Goal: Task Accomplishment & Management: Manage account settings

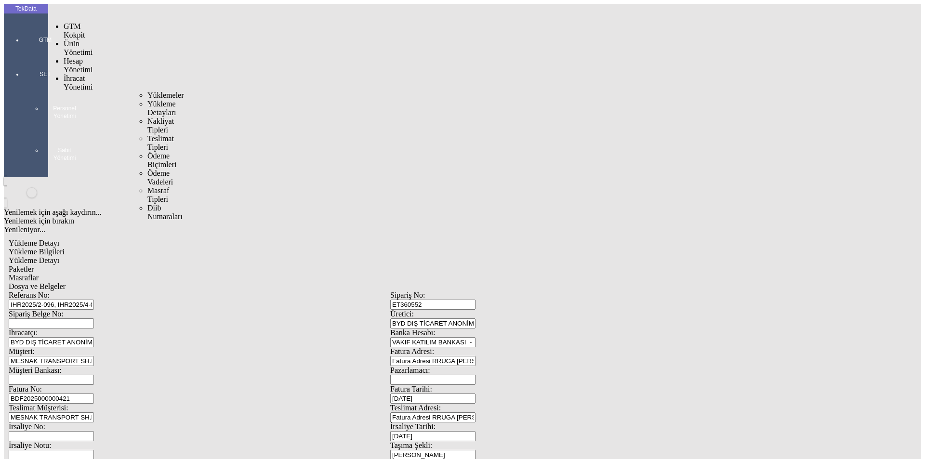
click at [147, 91] on span "Yüklemeler" at bounding box center [165, 95] width 37 height 8
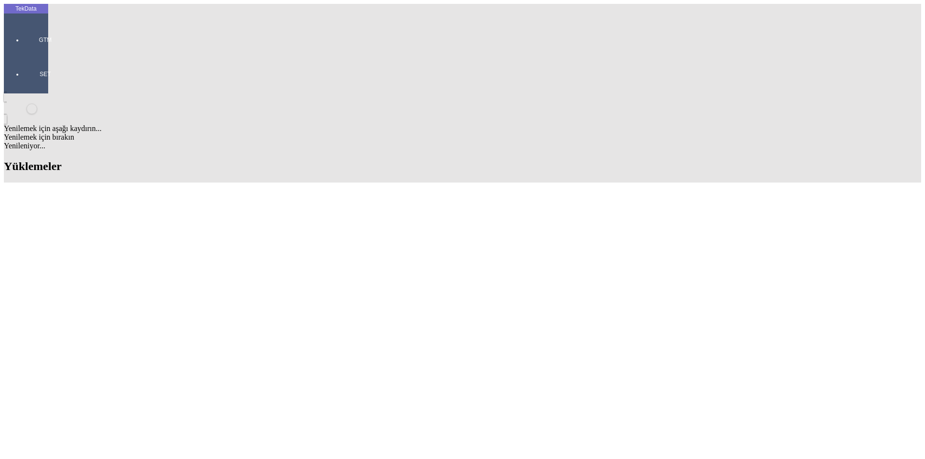
scroll to position [807, 0]
drag, startPoint x: 412, startPoint y: 194, endPoint x: 462, endPoint y: 193, distance: 50.6
copy td "BDF2025000000421"
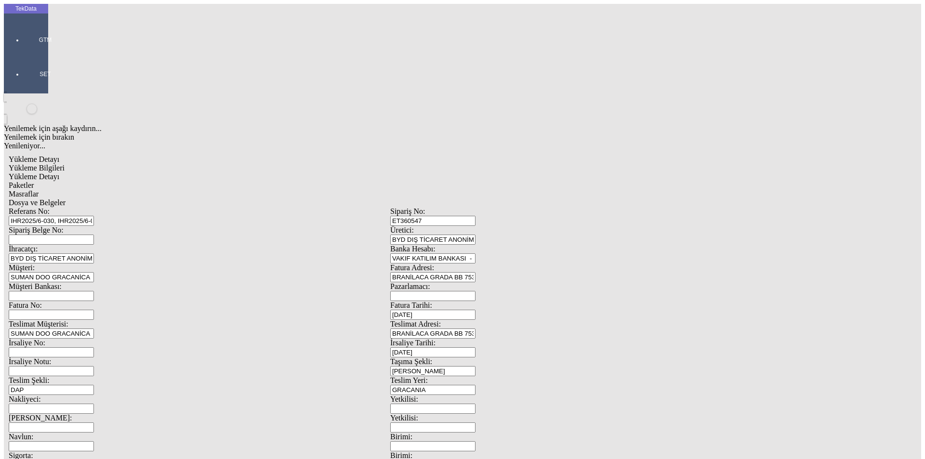
click at [59, 173] on span "Yükleme Detayı" at bounding box center [34, 177] width 51 height 8
click at [34, 181] on span "Paketler" at bounding box center [21, 185] width 25 height 8
click at [265, 190] on div "Masraflar" at bounding box center [390, 194] width 763 height 9
click at [66, 199] on span "Dosya ve Belgeler" at bounding box center [37, 203] width 57 height 8
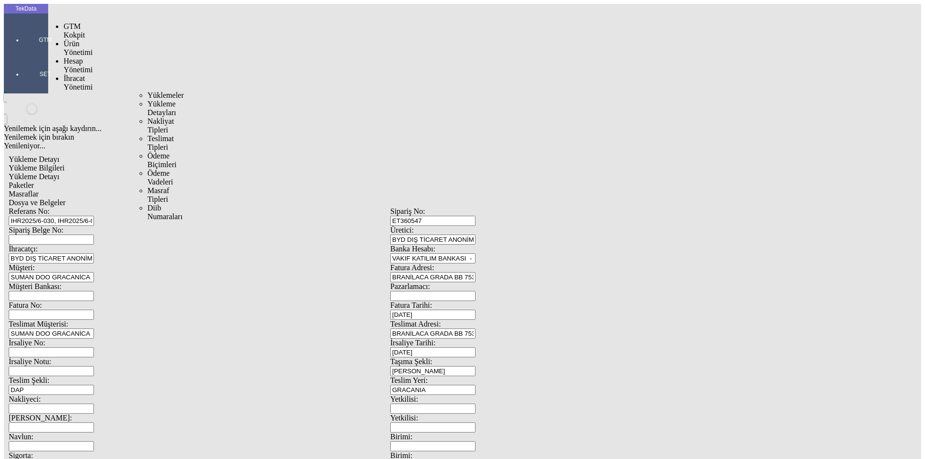
click at [147, 91] on span "Yüklemeler" at bounding box center [165, 95] width 37 height 8
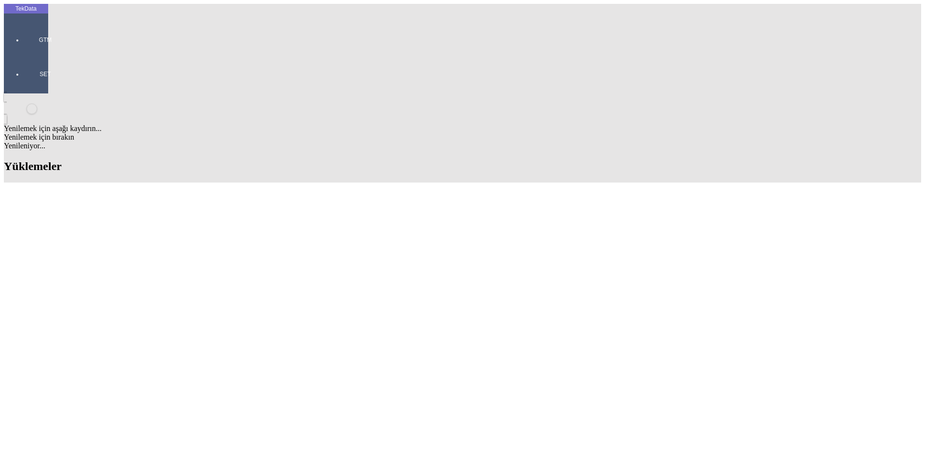
scroll to position [627, 0]
drag, startPoint x: 413, startPoint y: 165, endPoint x: 462, endPoint y: 163, distance: 49.2
copy td "IHR2025000000071"
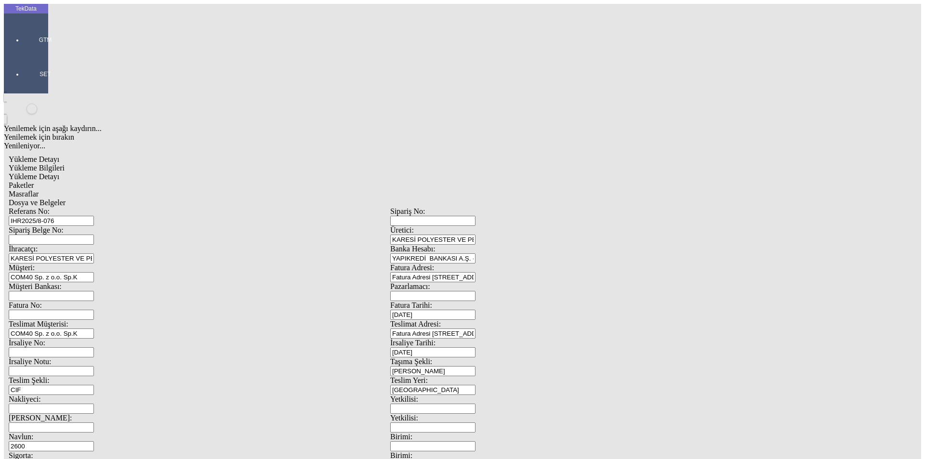
click at [94, 310] on input "Fatura No:" at bounding box center [51, 315] width 85 height 10
paste input "IHR2025000000071"
type input "IHR2025000000072"
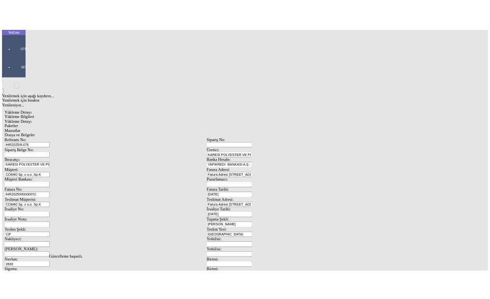
scroll to position [0, 0]
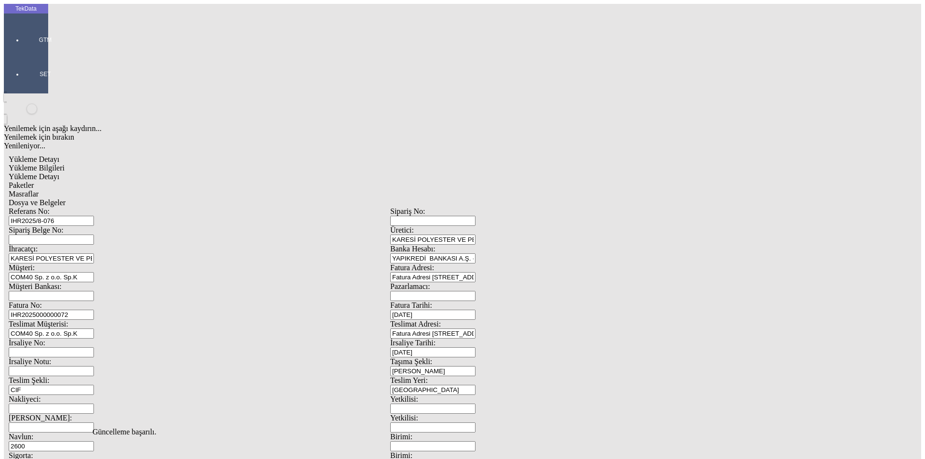
click at [59, 173] on span "Yükleme Detayı" at bounding box center [34, 177] width 51 height 8
click at [202, 181] on div "Paketler" at bounding box center [390, 185] width 763 height 9
type input "2"
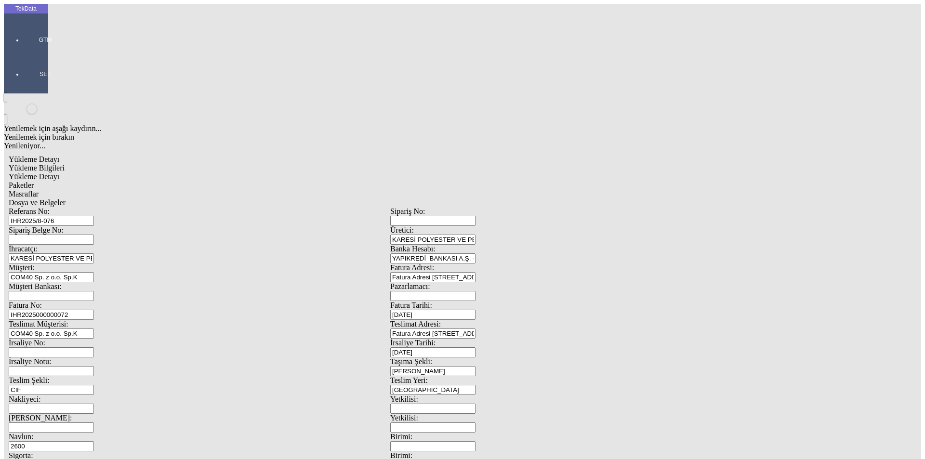
type input "40"
click at [39, 190] on span "Masraflar" at bounding box center [24, 194] width 30 height 8
click at [66, 199] on span "Dosya ve Belgeler" at bounding box center [37, 203] width 57 height 8
